Goal: Task Accomplishment & Management: Manage account settings

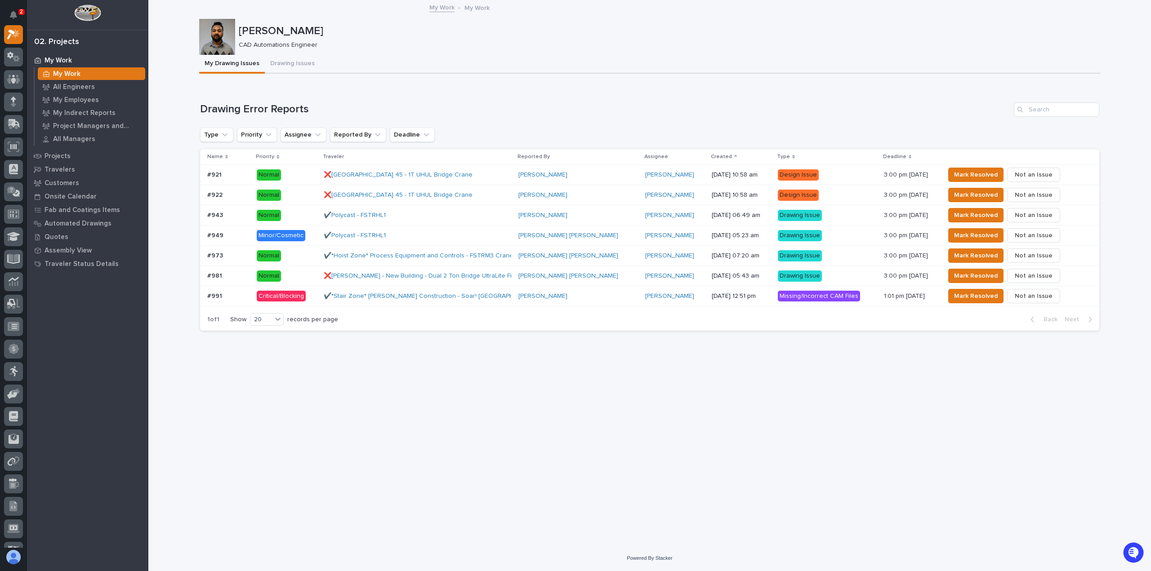
click at [497, 301] on div "✔️*Stair Zone* [PERSON_NAME] Construction - Soar! [GEOGRAPHIC_DATA] - Stair A" at bounding box center [418, 296] width 188 height 15
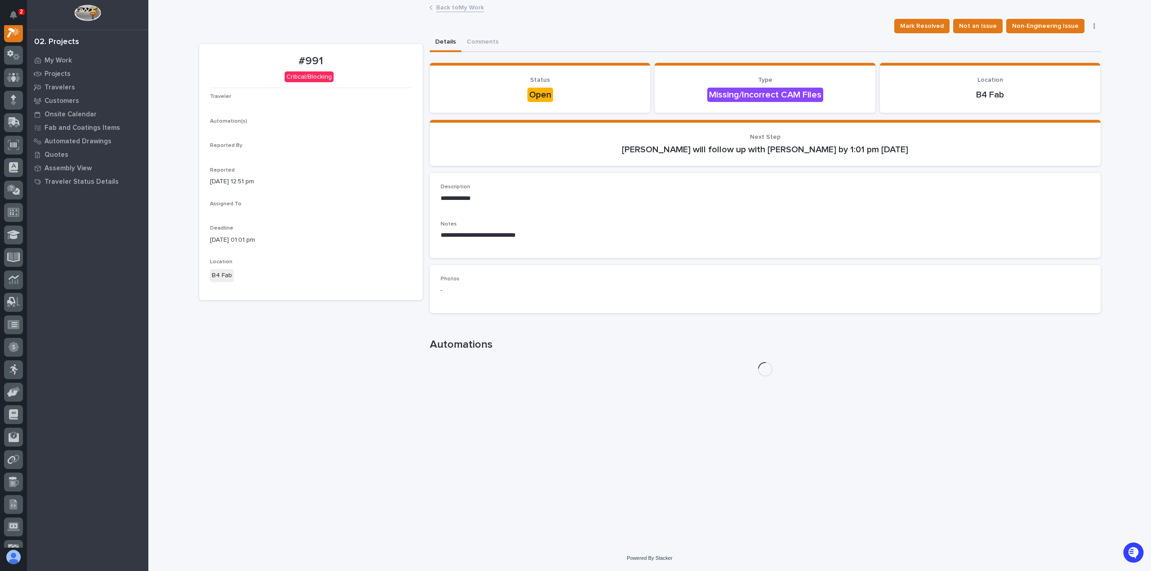
scroll to position [22, 0]
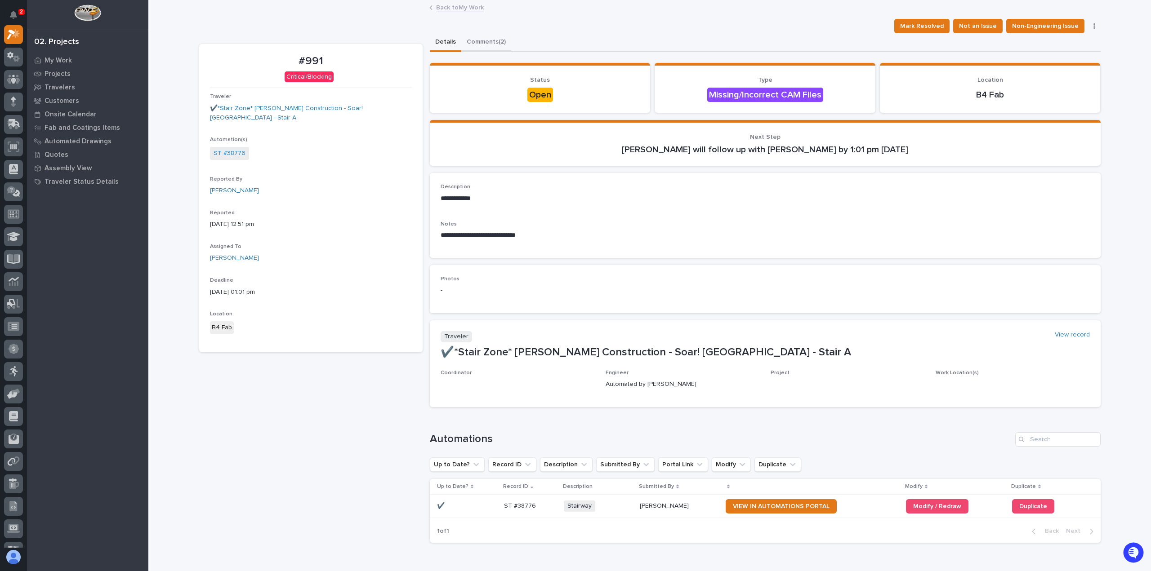
click at [484, 45] on button "Comments (2)" at bounding box center [486, 42] width 50 height 19
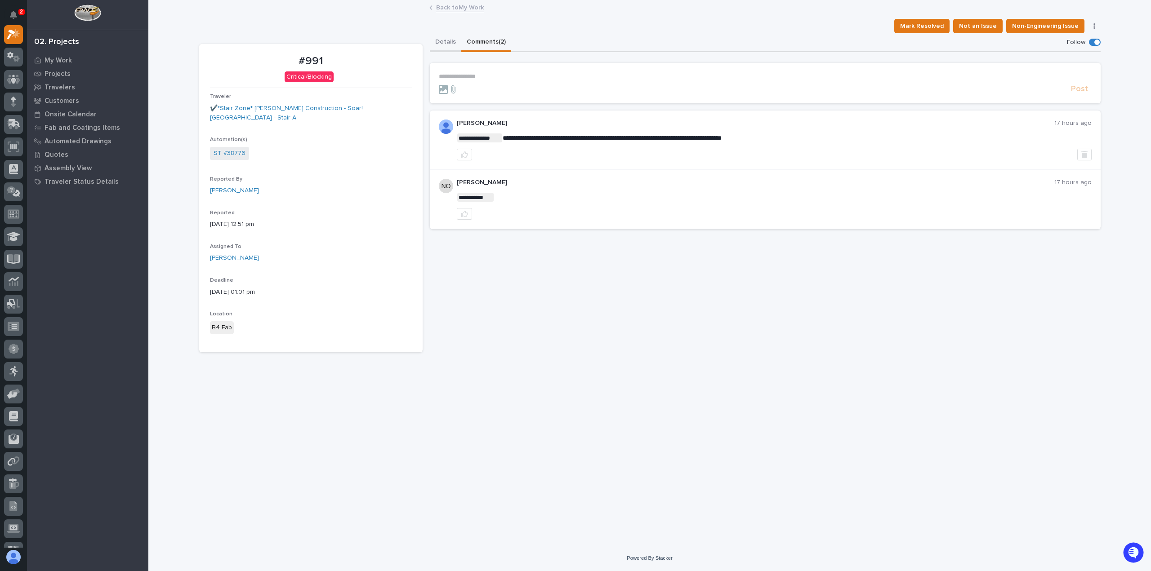
click at [447, 40] on button "Details" at bounding box center [445, 42] width 31 height 19
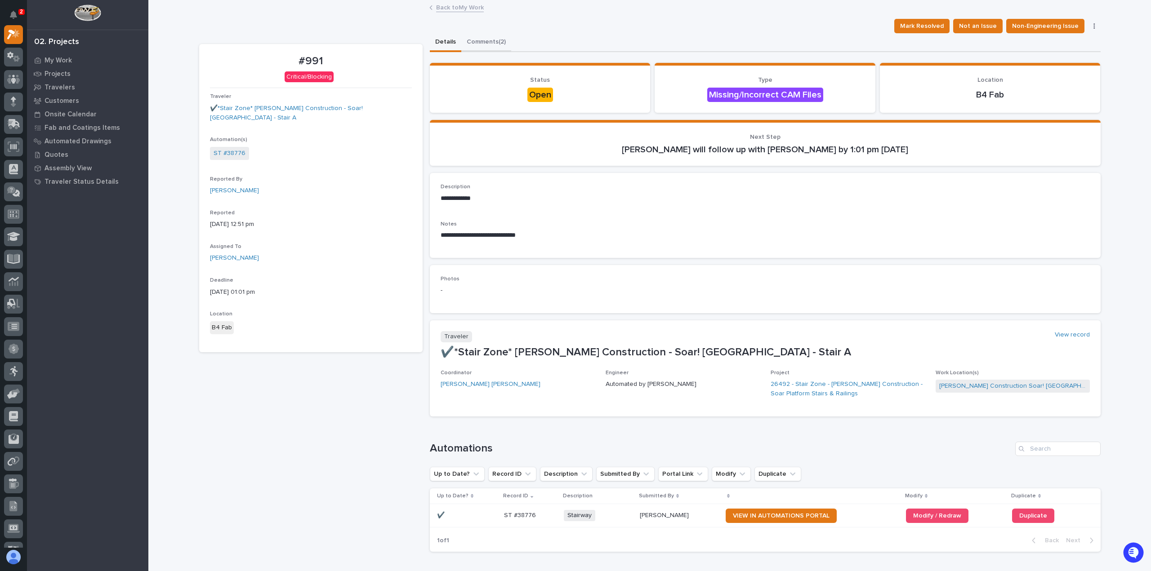
click at [470, 44] on button "Comments (2)" at bounding box center [486, 42] width 50 height 19
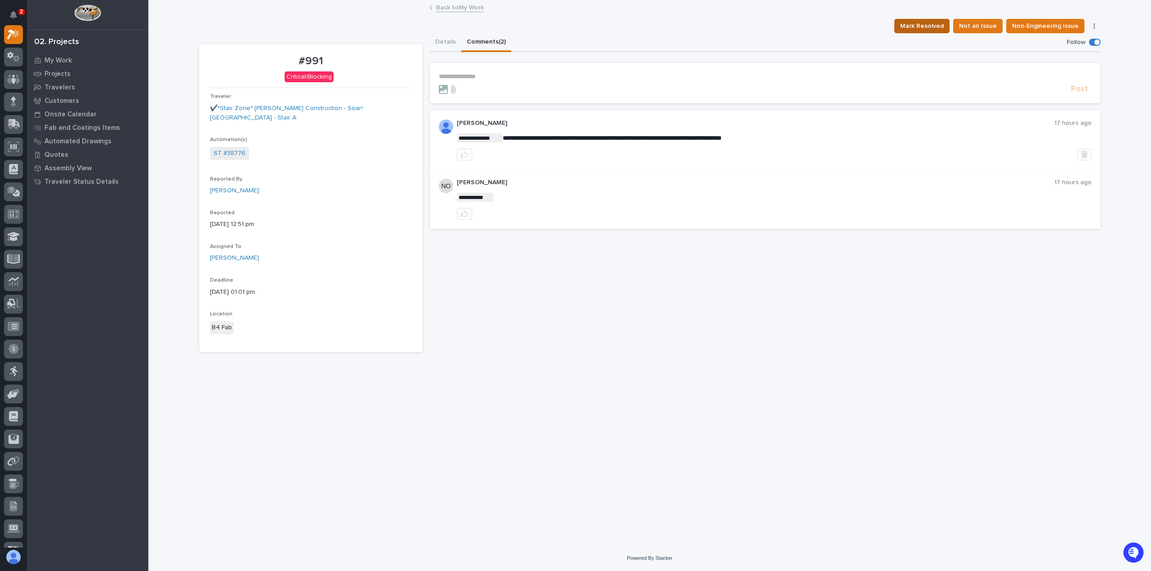
click at [934, 28] on span "Mark Resolved" at bounding box center [922, 26] width 44 height 11
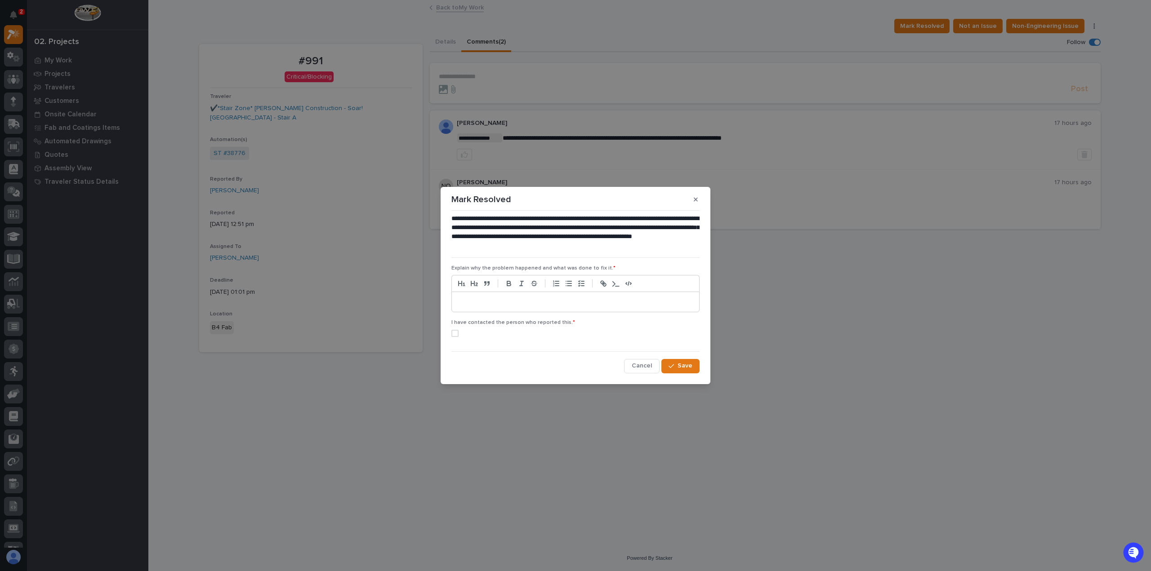
click at [483, 297] on div at bounding box center [575, 302] width 247 height 20
click at [462, 335] on label at bounding box center [575, 333] width 248 height 7
click at [686, 365] on span "Save" at bounding box center [685, 366] width 15 height 8
